Goal: Transaction & Acquisition: Purchase product/service

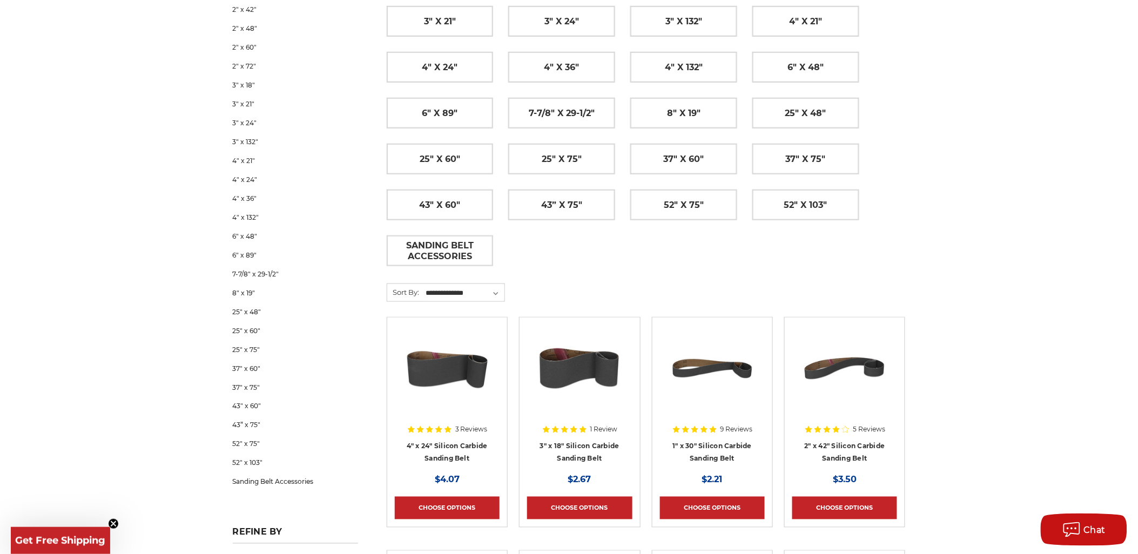
scroll to position [360, 0]
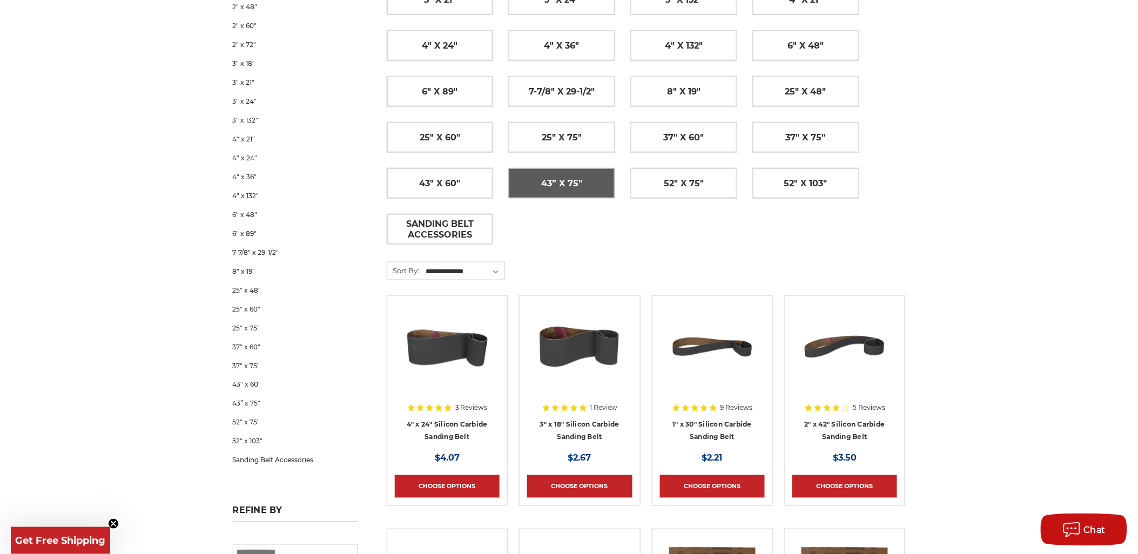
click at [519, 187] on link "43” x 75"" at bounding box center [562, 184] width 106 height 30
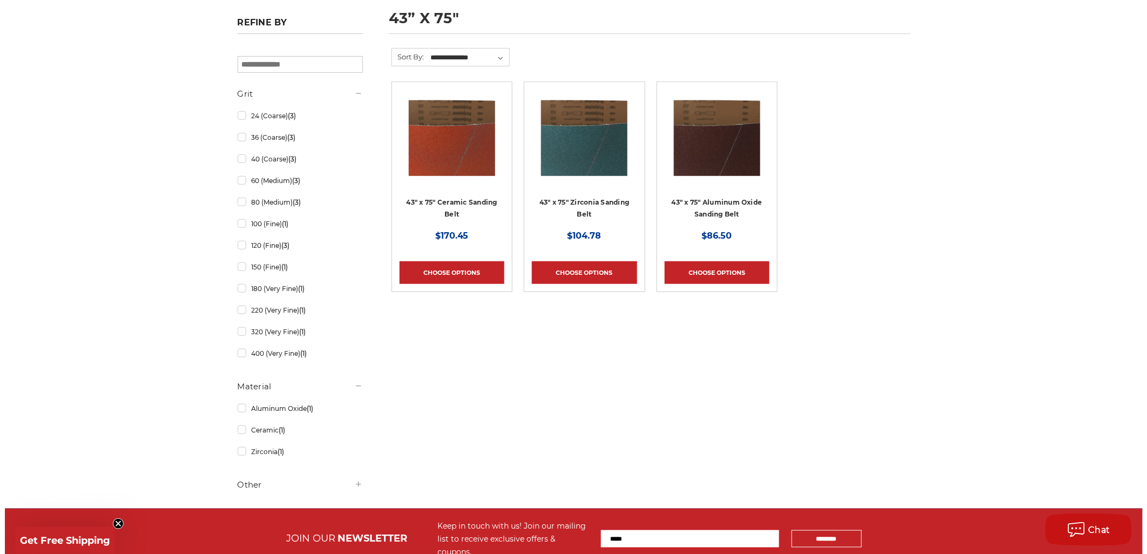
scroll to position [180, 0]
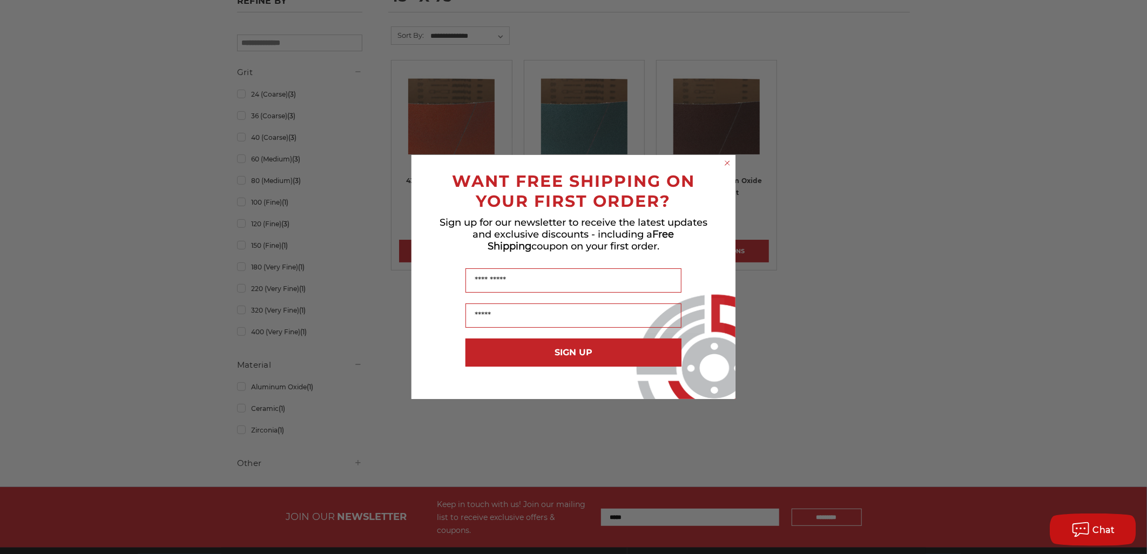
click at [726, 165] on icon "Close dialog" at bounding box center [728, 163] width 4 height 4
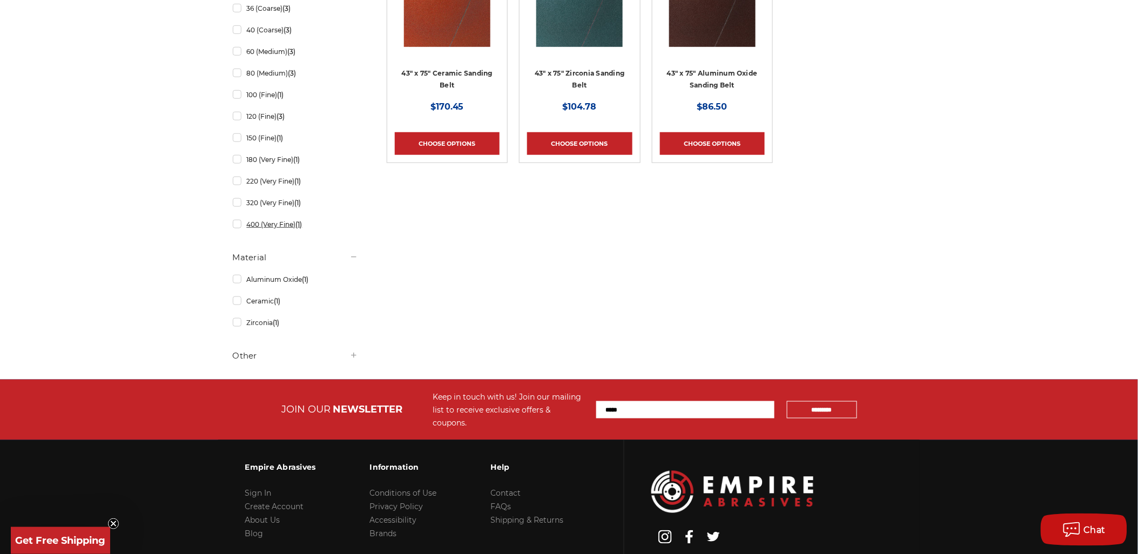
scroll to position [300, 0]
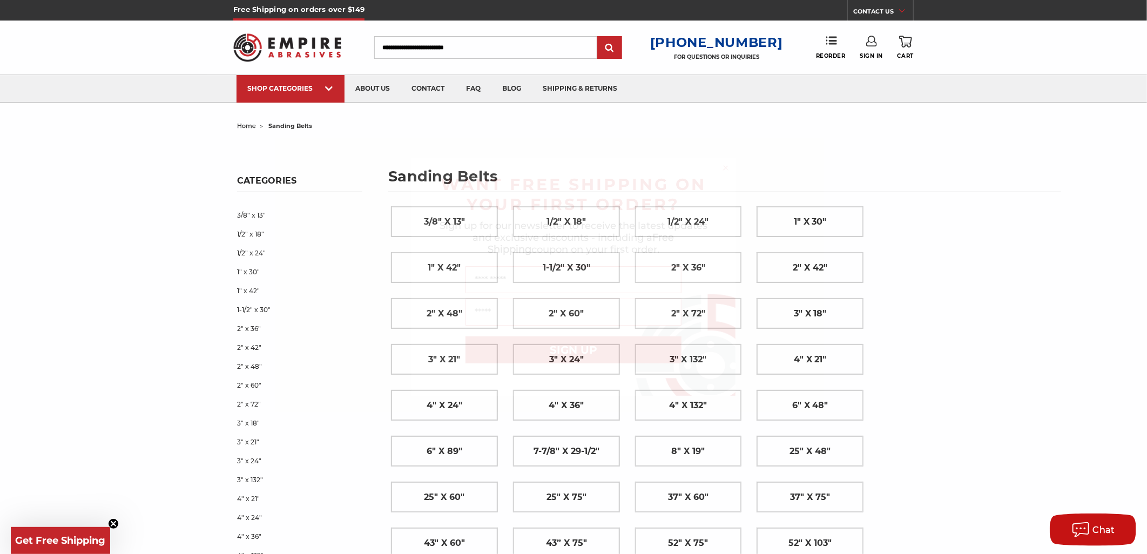
click at [724, 165] on circle "Close dialog" at bounding box center [726, 168] width 10 height 10
